Goal: Book appointment/travel/reservation

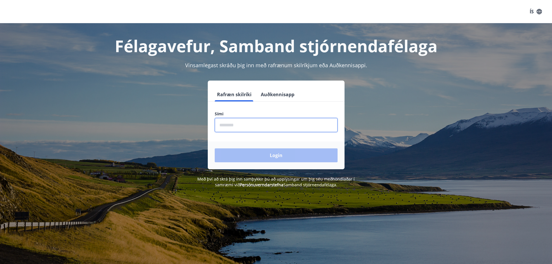
click at [261, 126] on input "phone" at bounding box center [276, 125] width 123 height 14
type input "********"
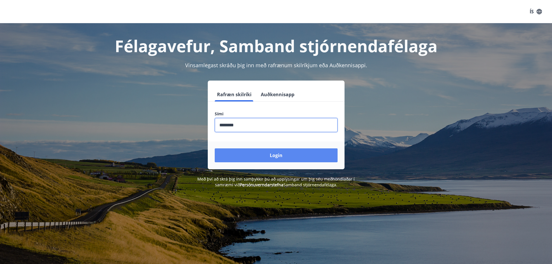
click at [255, 159] on button "Login" at bounding box center [276, 155] width 123 height 14
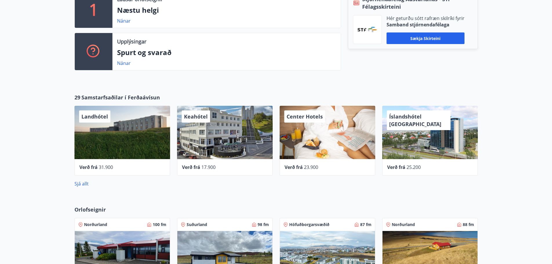
scroll to position [377, 0]
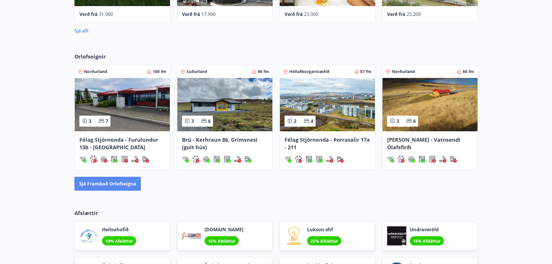
click at [121, 187] on button "Sjá framboð orlofseigna" at bounding box center [108, 184] width 66 height 14
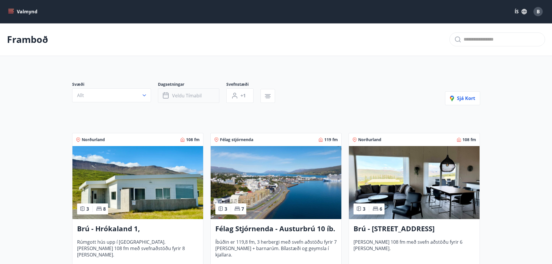
click at [199, 97] on span "Veldu tímabil" at bounding box center [187, 95] width 30 height 6
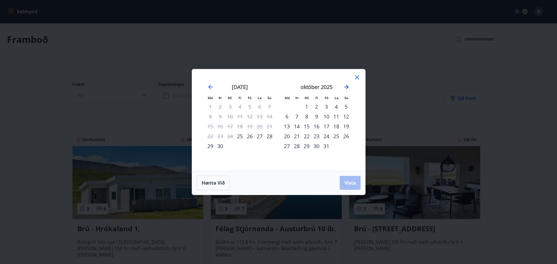
click at [345, 87] on icon "Move forward to switch to the next month." at bounding box center [346, 87] width 5 height 5
click at [335, 137] on div "27" at bounding box center [336, 136] width 10 height 10
click at [347, 87] on icon "Move forward to switch to the next month." at bounding box center [346, 87] width 5 height 5
click at [337, 106] on div "3" at bounding box center [336, 107] width 10 height 10
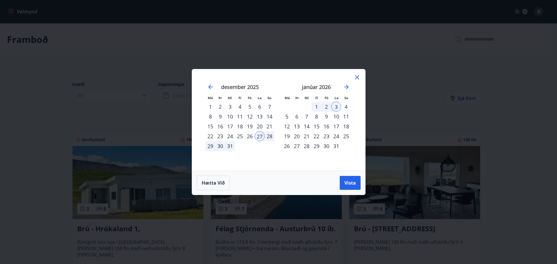
click at [327, 107] on div "2" at bounding box center [326, 107] width 10 height 10
click at [259, 139] on div "27" at bounding box center [260, 136] width 10 height 10
click at [335, 105] on div "3" at bounding box center [336, 107] width 10 height 10
click at [347, 185] on span "Vista" at bounding box center [350, 183] width 12 height 6
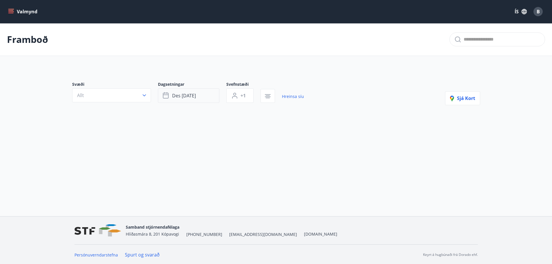
click at [192, 97] on span "des [DATE]" at bounding box center [184, 95] width 24 height 6
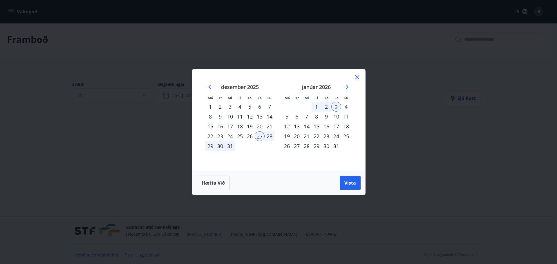
click at [210, 86] on icon "Move backward to switch to the previous month." at bounding box center [210, 86] width 7 height 7
click at [357, 78] on icon at bounding box center [357, 77] width 4 height 4
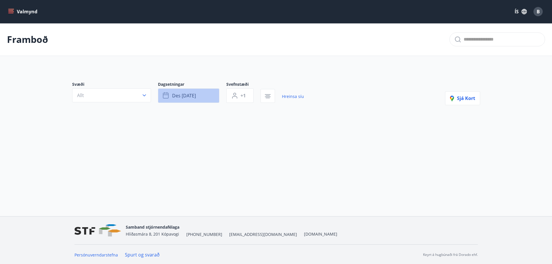
click at [189, 93] on span "des [DATE]" at bounding box center [184, 95] width 24 height 6
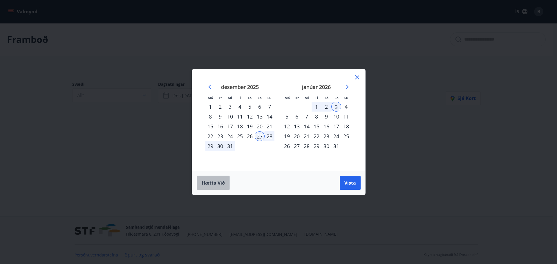
click at [218, 187] on button "Hætta við" at bounding box center [213, 183] width 33 height 14
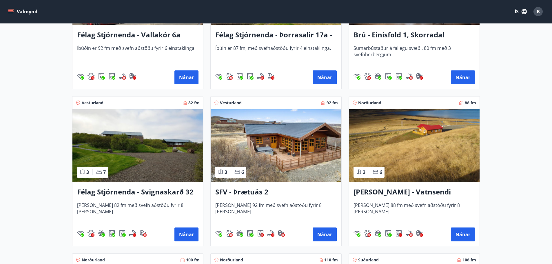
scroll to position [1044, 0]
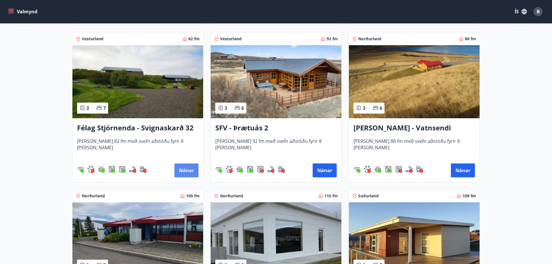
click at [182, 174] on button "Nánar" at bounding box center [187, 171] width 24 height 14
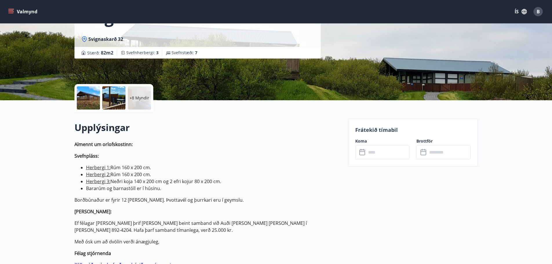
scroll to position [87, 0]
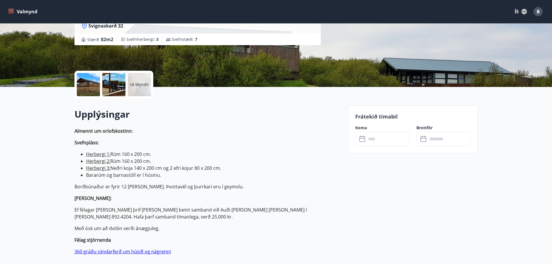
click at [364, 134] on div "​ ​" at bounding box center [382, 139] width 54 height 14
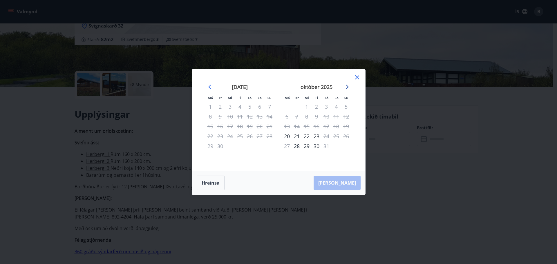
click at [348, 89] on icon "Move forward to switch to the next month." at bounding box center [346, 86] width 7 height 7
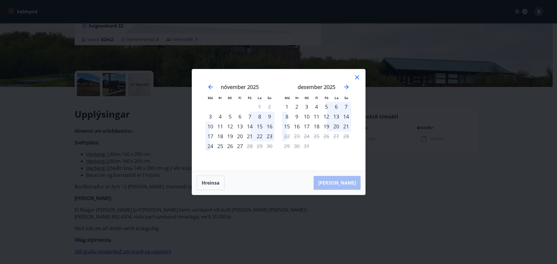
click at [357, 78] on icon at bounding box center [357, 77] width 4 height 4
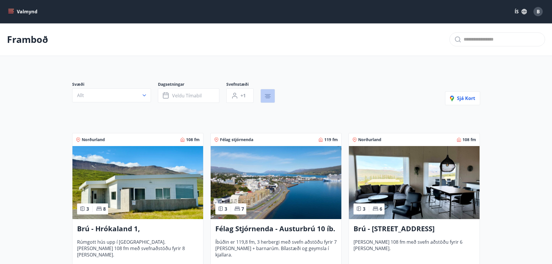
click at [270, 98] on icon "button" at bounding box center [268, 98] width 4 height 1
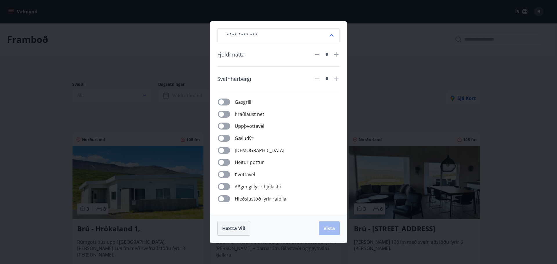
click at [225, 229] on span "Hætta við" at bounding box center [233, 228] width 23 height 6
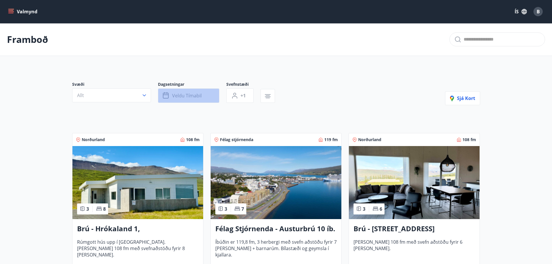
click at [199, 94] on span "Veldu tímabil" at bounding box center [187, 95] width 30 height 6
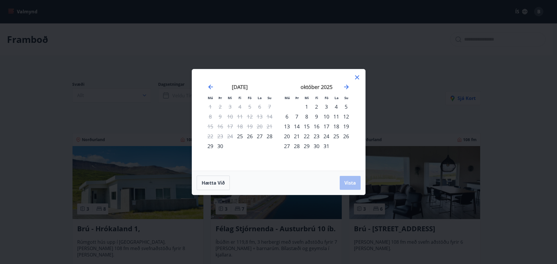
click at [355, 77] on icon at bounding box center [356, 77] width 7 height 7
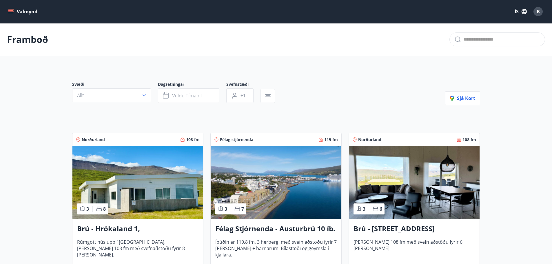
click at [12, 12] on icon "menu" at bounding box center [11, 11] width 6 height 1
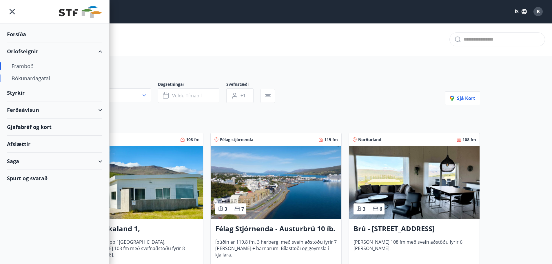
click at [33, 77] on div "Bókunardagatal" at bounding box center [55, 78] width 86 height 12
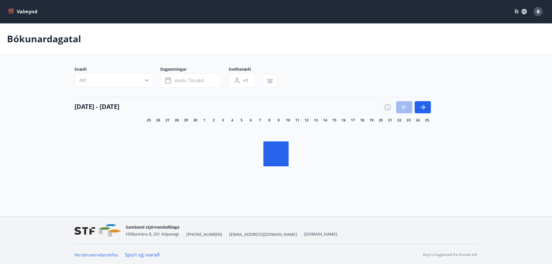
click at [422, 106] on icon "button" at bounding box center [422, 107] width 7 height 7
click at [386, 79] on div "Svæði Allt Dagsetningar Veldu tímabil Svefnstæði +1" at bounding box center [277, 78] width 404 height 24
click at [426, 80] on div "Svæði Allt Dagsetningar Veldu tímabil Svefnstæði +1" at bounding box center [277, 78] width 404 height 24
click at [271, 44] on div "Bókunardagatal" at bounding box center [276, 39] width 552 height 32
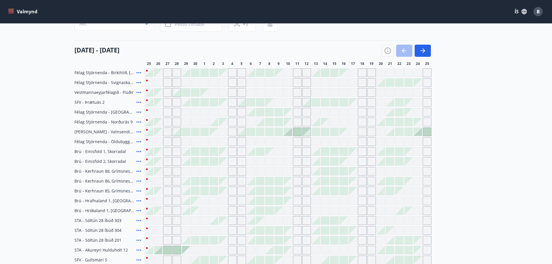
scroll to position [58, 0]
click at [426, 51] on icon "button" at bounding box center [422, 50] width 7 height 7
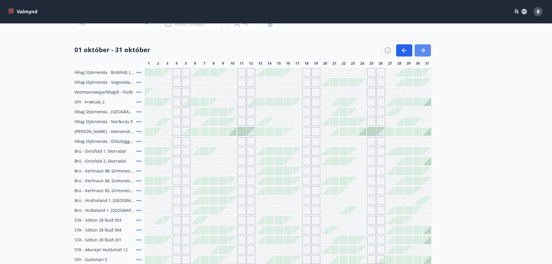
click at [426, 51] on icon "button" at bounding box center [422, 50] width 7 height 7
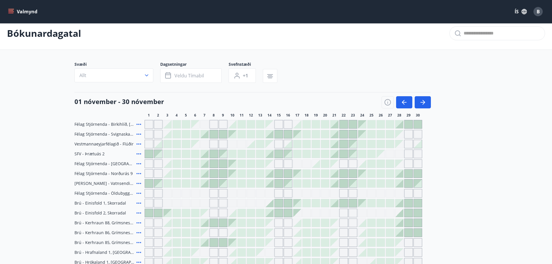
scroll to position [6, 0]
click at [426, 102] on icon "button" at bounding box center [422, 102] width 7 height 7
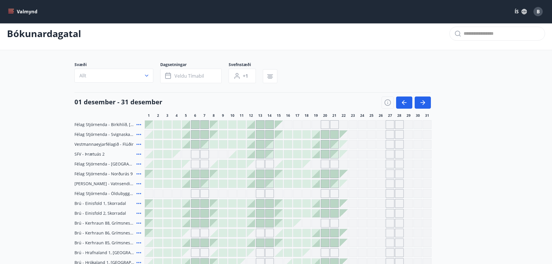
click at [308, 184] on div at bounding box center [307, 184] width 8 height 8
click at [379, 203] on div "Gráir dagar eru ekki bókanlegir" at bounding box center [381, 203] width 9 height 9
click at [381, 194] on div "Félag Stjórnenda - Birkihlíð, Brekkuheiði Félag Stjórnenda - Svignaskarð 32 Ves…" at bounding box center [277, 257] width 404 height 275
click at [292, 202] on div at bounding box center [288, 203] width 8 height 8
click at [326, 205] on div at bounding box center [325, 203] width 8 height 8
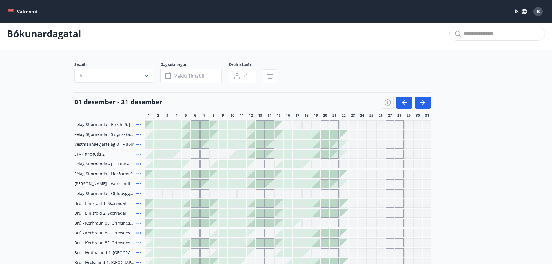
click at [328, 192] on div "Gráir dagar eru ekki bókanlegir" at bounding box center [325, 193] width 9 height 9
click at [269, 189] on div "Félag Stjórnenda - Birkihlíð, Brekkuheiði Félag Stjórnenda - Svignaskarð 32 Ves…" at bounding box center [277, 257] width 404 height 275
click at [214, 189] on div "Félag Stjórnenda - Birkihlíð, Brekkuheiði Félag Stjórnenda - Svignaskarð 32 Ves…" at bounding box center [277, 257] width 404 height 275
click at [141, 128] on icon at bounding box center [138, 124] width 7 height 7
click at [12, 9] on icon "menu" at bounding box center [11, 9] width 6 height 1
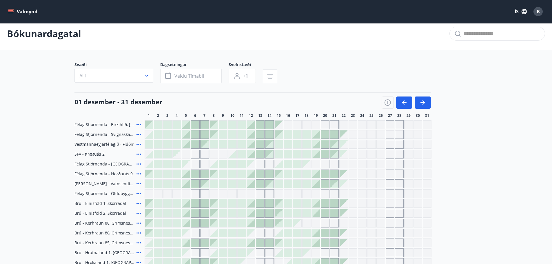
click at [12, 9] on icon "menu" at bounding box center [11, 9] width 6 height 1
click at [145, 79] on icon "button" at bounding box center [147, 76] width 6 height 6
click at [8, 10] on div "VFV (Verkstjórafélag Vestmannaeyja) SFV (Stjórnendafélag Vestfjarða) STA (Stjór…" at bounding box center [276, 132] width 552 height 264
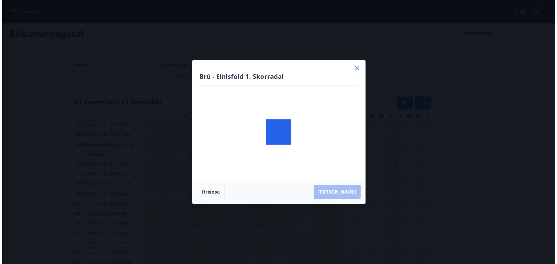
scroll to position [0, 0]
